Goal: Task Accomplishment & Management: Manage account settings

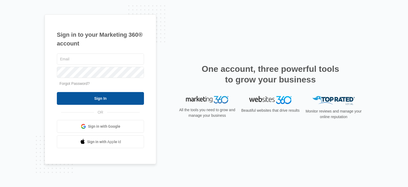
type input "[EMAIL_ADDRESS][PERSON_NAME][DOMAIN_NAME]"
click at [103, 101] on input "Sign In" at bounding box center [100, 98] width 87 height 13
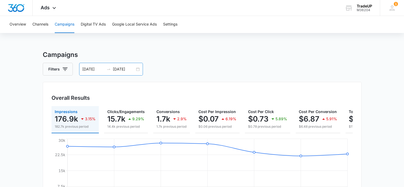
click at [137, 68] on div "08/30/2025 09/05/2025" at bounding box center [111, 69] width 64 height 13
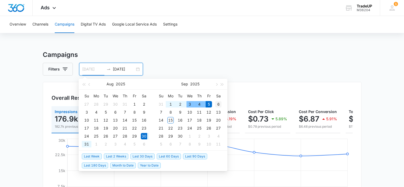
type input "09/06/2025"
click at [220, 105] on div "6" at bounding box center [218, 104] width 6 height 6
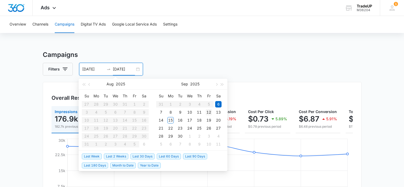
type input "09/12/2025"
click at [205, 114] on div "12" at bounding box center [208, 112] width 6 height 6
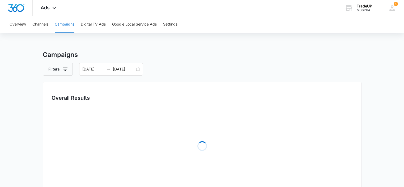
click at [179, 63] on div "Filters 09/06/2025 09/12/2025" at bounding box center [202, 69] width 318 height 13
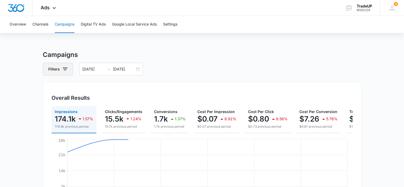
click at [67, 67] on icon "button" at bounding box center [65, 68] width 5 height 3
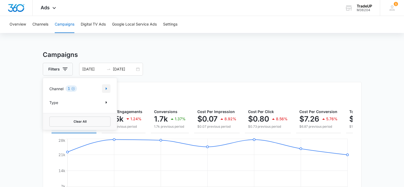
click at [108, 90] on icon "Show Channel filters" at bounding box center [106, 88] width 6 height 6
click at [52, 114] on icon at bounding box center [52, 114] width 5 height 5
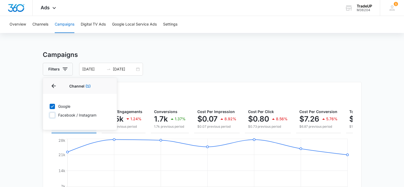
click at [50, 115] on input "Facebook / Instagram" at bounding box center [49, 115] width 0 height 0
checkbox input "true"
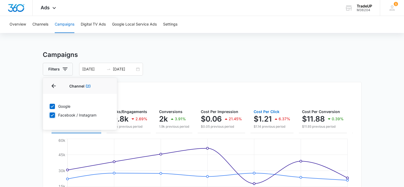
scroll to position [0, 66]
